Goal: Information Seeking & Learning: Learn about a topic

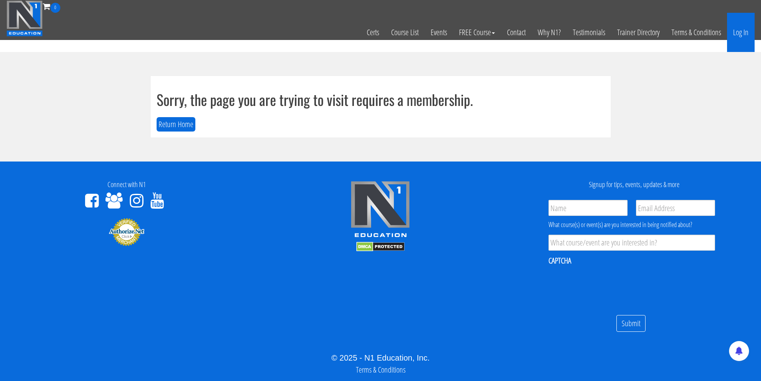
click at [743, 31] on link "Log In" at bounding box center [741, 32] width 28 height 39
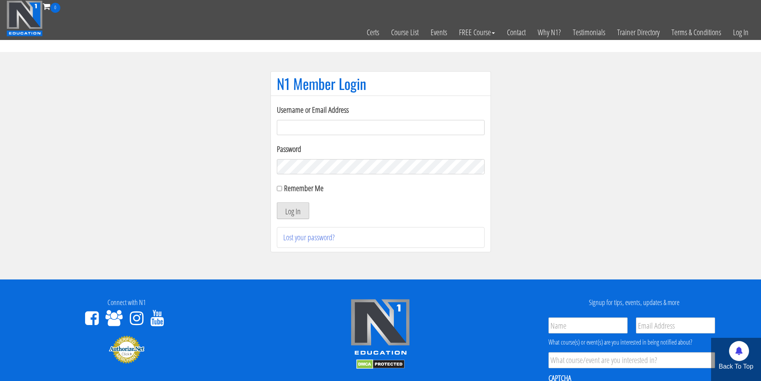
type input "[PERSON_NAME][EMAIL_ADDRESS][DOMAIN_NAME]"
click at [295, 214] on button "Log In" at bounding box center [293, 210] width 32 height 17
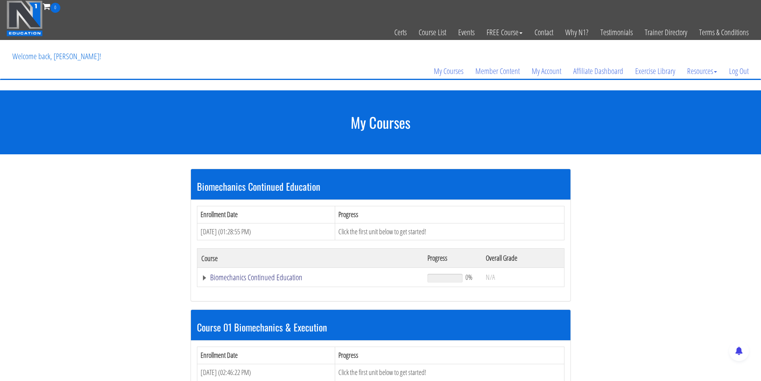
click at [279, 279] on link "Biomechanics Continued Education" at bounding box center [310, 277] width 219 height 8
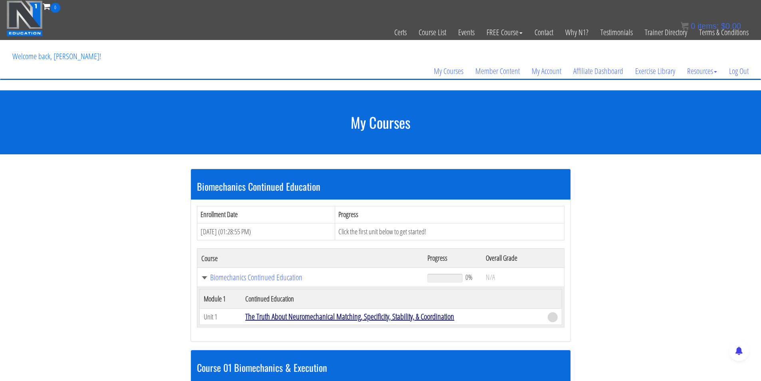
click at [345, 318] on link "The Truth About Neuromechanical Matching, Specificity, Stability, & Coordination" at bounding box center [349, 316] width 209 height 11
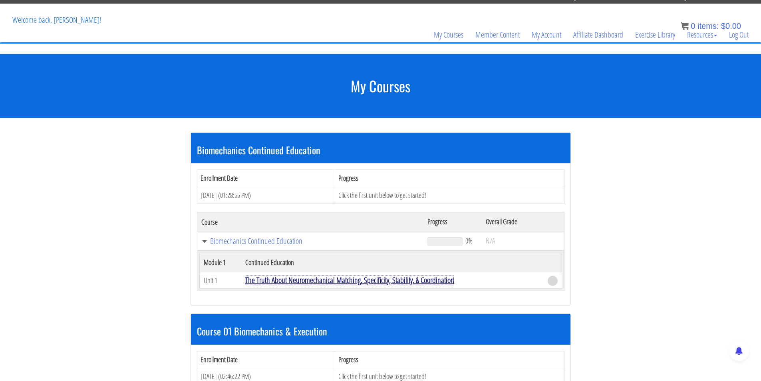
scroll to position [40, 0]
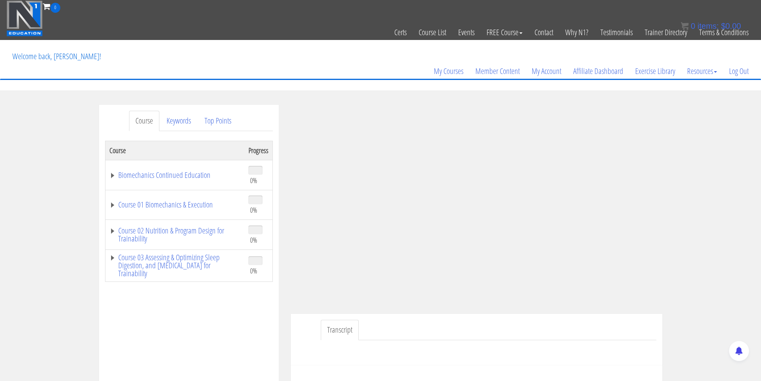
click at [344, 329] on link "Transcript" at bounding box center [340, 330] width 38 height 20
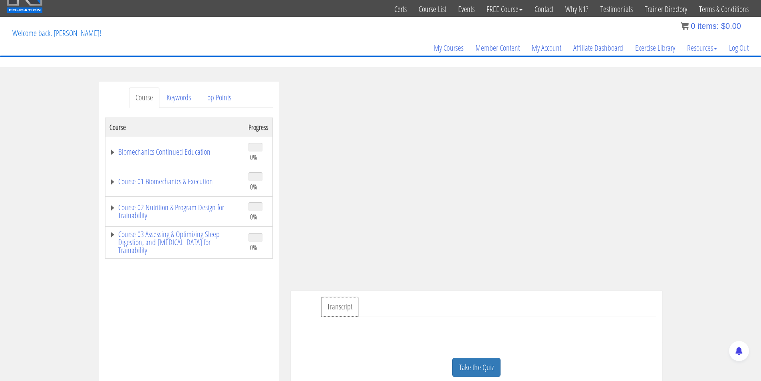
scroll to position [40, 0]
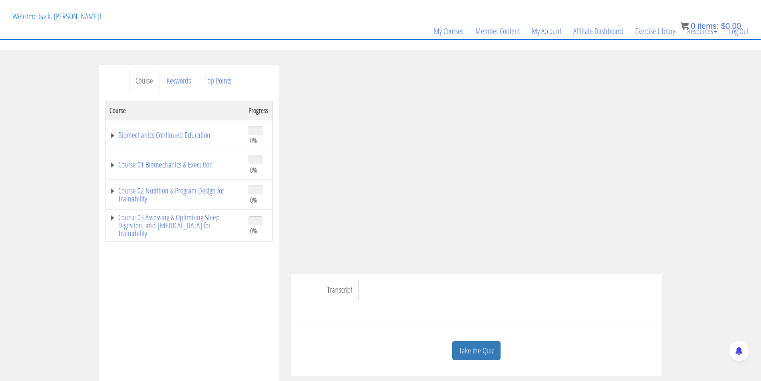
click at [348, 285] on link "Transcript" at bounding box center [340, 290] width 38 height 20
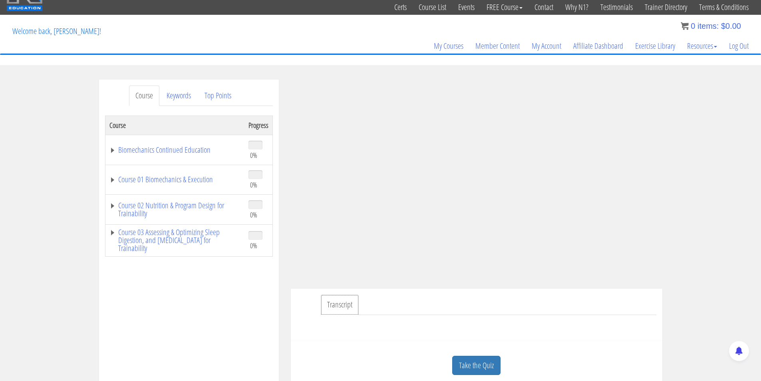
scroll to position [160, 0]
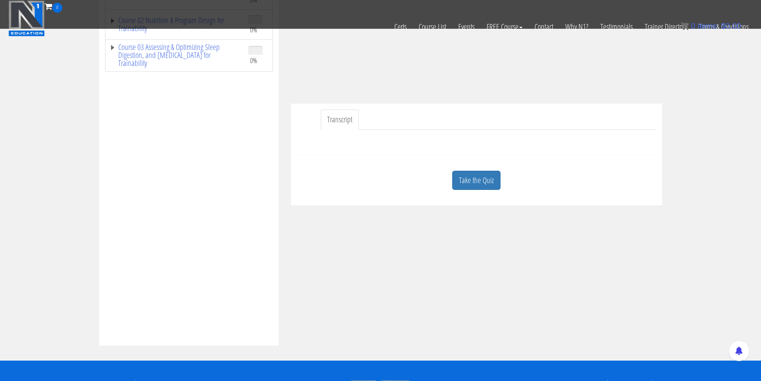
click at [332, 120] on link "Transcript" at bounding box center [340, 120] width 38 height 20
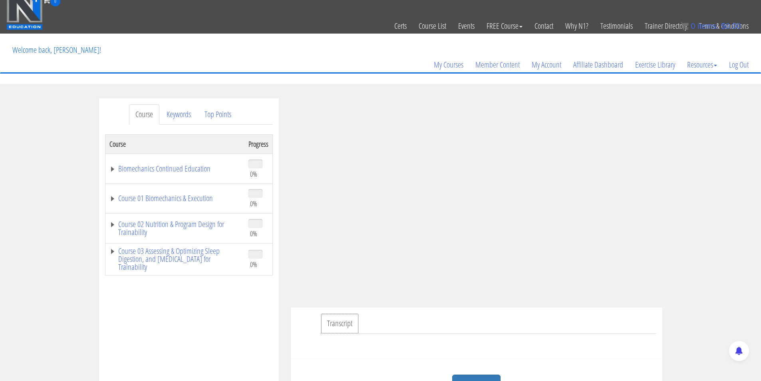
scroll to position [3, 0]
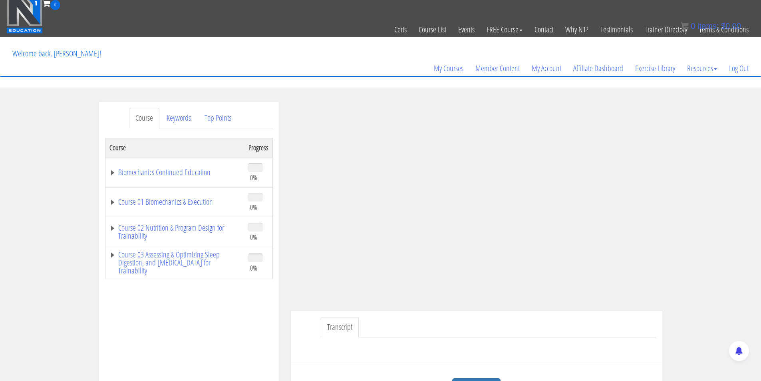
click at [662, 323] on div "Transcript" at bounding box center [477, 337] width 372 height 52
click at [177, 117] on link "Keywords" at bounding box center [178, 118] width 37 height 20
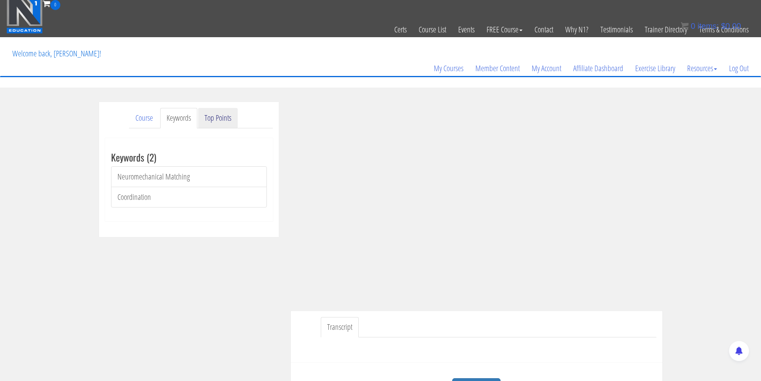
click at [216, 117] on link "Top Points" at bounding box center [218, 118] width 40 height 20
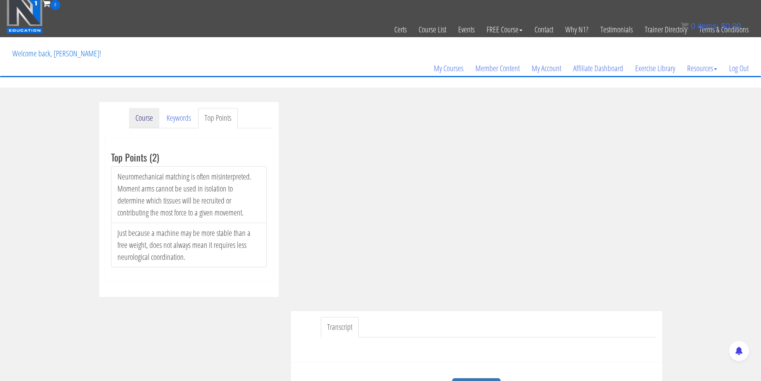
click at [157, 113] on link "Course" at bounding box center [144, 118] width 30 height 20
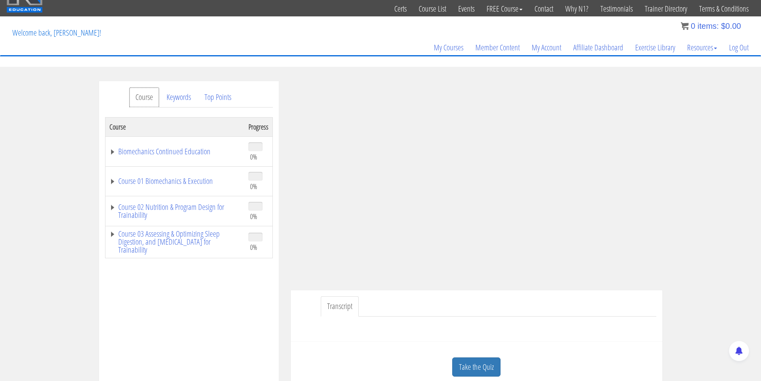
scroll to position [0, 0]
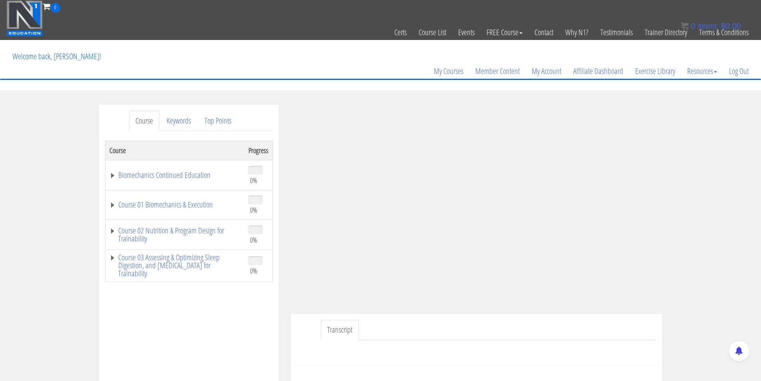
click at [414, 357] on div at bounding box center [477, 349] width 360 height 19
click at [422, 350] on div at bounding box center [477, 349] width 360 height 19
click at [739, 190] on div "Course Keywords Top Points Course Progress Biomechanics Continued Education 0% …" at bounding box center [380, 331] width 761 height 452
click at [721, 138] on div "Course Keywords Top Points Course Progress Biomechanics Continued Education 0% …" at bounding box center [380, 331] width 761 height 452
click at [731, 111] on div "Course Keywords Top Points Course Progress Biomechanics Continued Education 0% …" at bounding box center [380, 331] width 761 height 452
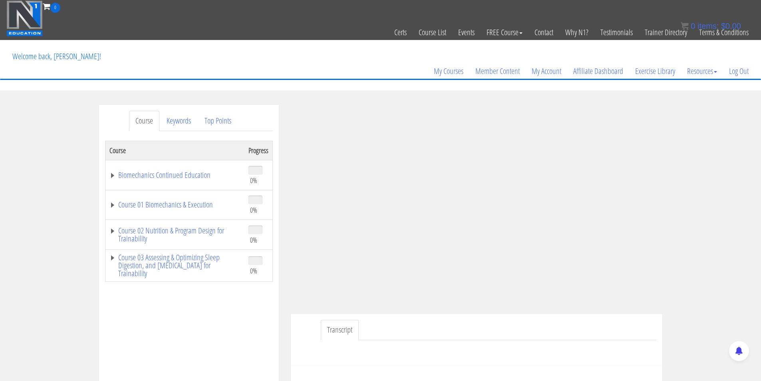
click at [731, 152] on div "Course Keywords Top Points Course Progress Biomechanics Continued Education 0% …" at bounding box center [380, 331] width 761 height 452
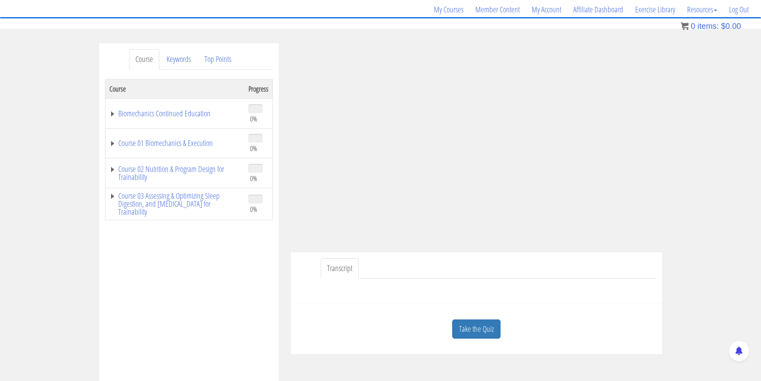
scroll to position [120, 0]
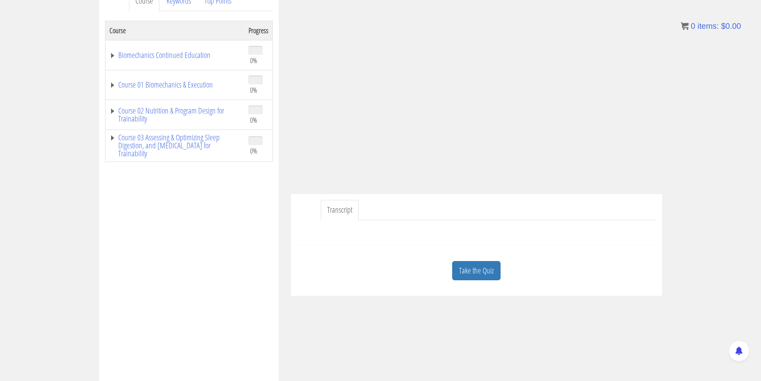
click at [344, 208] on link "Transcript" at bounding box center [340, 210] width 38 height 20
click at [393, 244] on div "Transcript" at bounding box center [477, 220] width 372 height 52
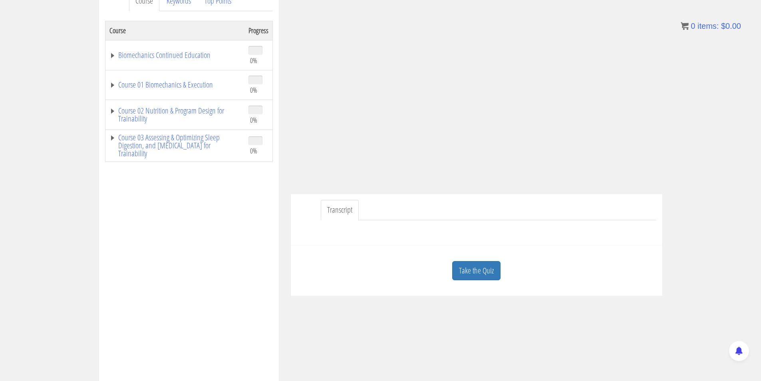
click at [390, 237] on div at bounding box center [477, 229] width 360 height 19
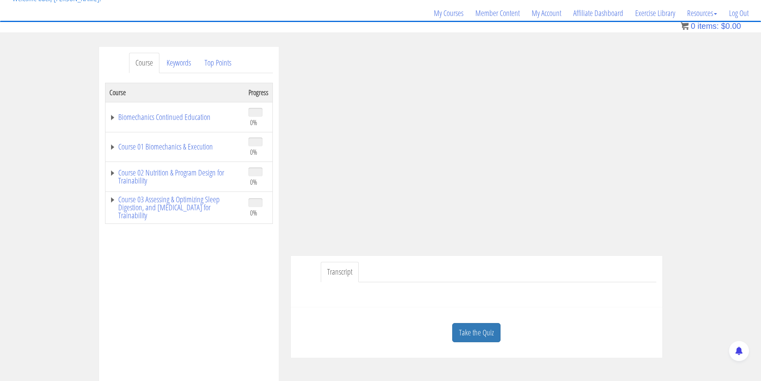
scroll to position [0, 0]
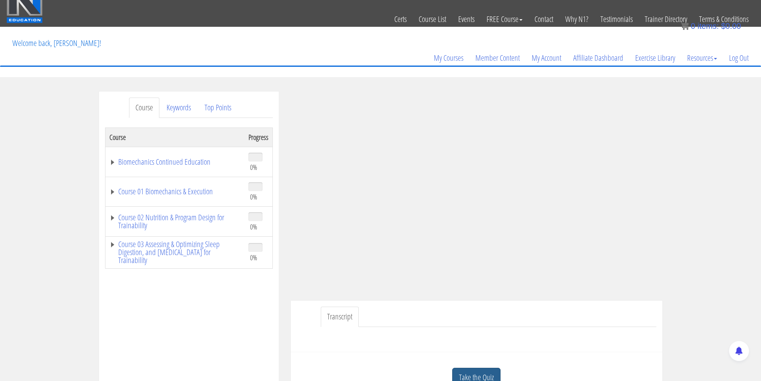
scroll to position [40, 0]
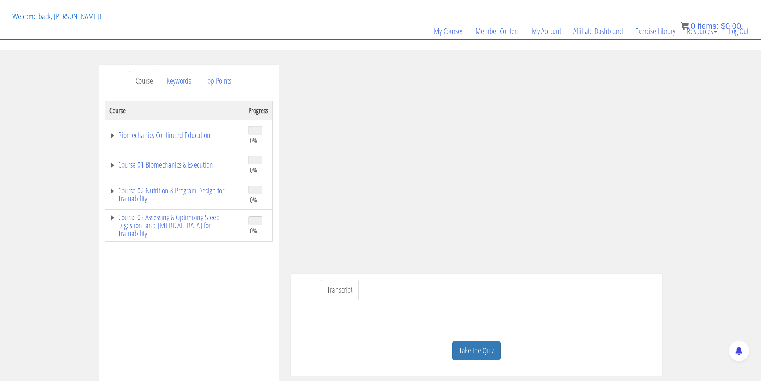
click at [310, 289] on div "Transcript" at bounding box center [477, 300] width 372 height 52
click at [465, 350] on link "Take the Quiz" at bounding box center [476, 351] width 48 height 20
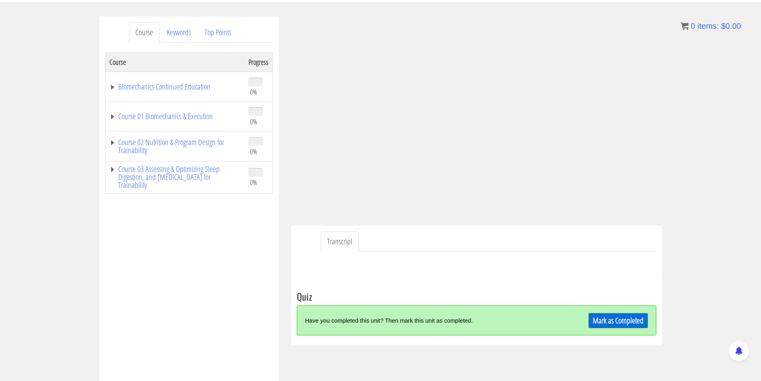
scroll to position [91, 0]
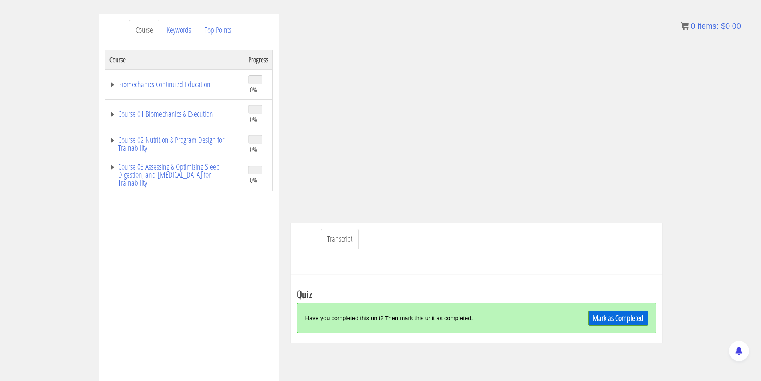
click at [346, 235] on link "Transcript" at bounding box center [340, 239] width 38 height 20
click at [343, 238] on link "Transcript" at bounding box center [340, 239] width 38 height 20
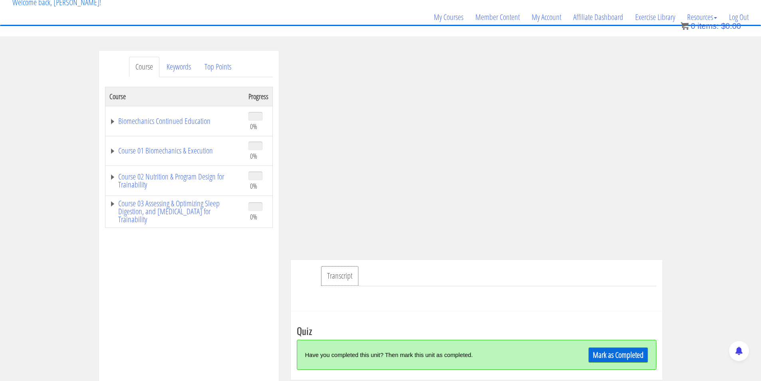
scroll to position [51, 0]
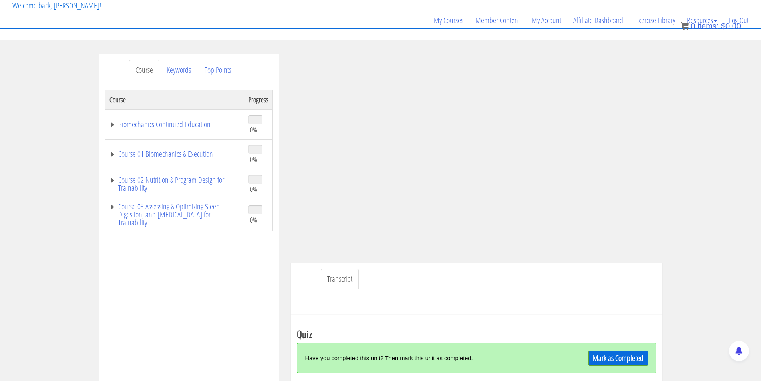
click at [53, 213] on div "Course Keywords Top Points Course Progress Biomechanics Continued Education 0% …" at bounding box center [380, 280] width 761 height 452
